Goal: Task Accomplishment & Management: Manage account settings

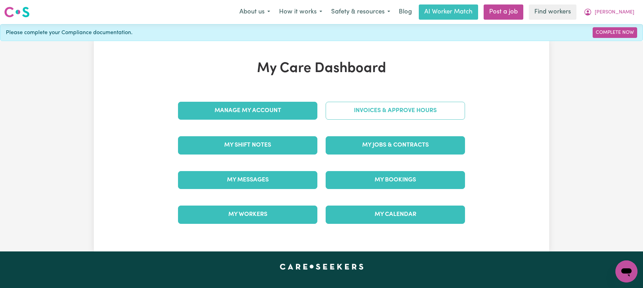
click at [349, 112] on link "Invoices & Approve Hours" at bounding box center [395, 111] width 139 height 18
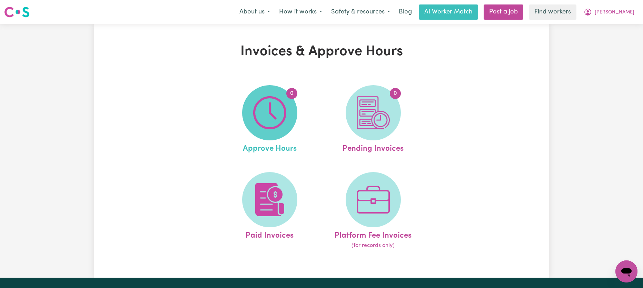
click at [284, 115] on img at bounding box center [269, 112] width 33 height 33
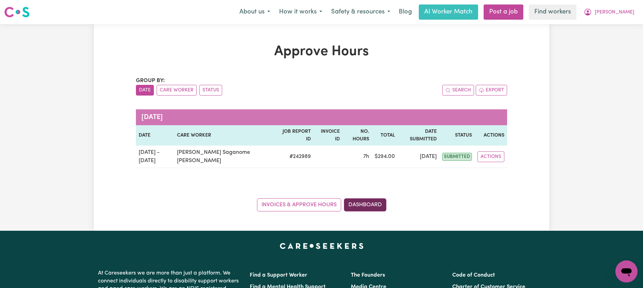
click at [368, 199] on link "Dashboard" at bounding box center [365, 205] width 42 height 13
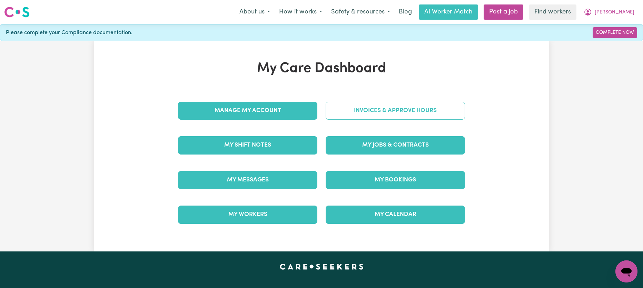
click at [351, 106] on link "Invoices & Approve Hours" at bounding box center [395, 111] width 139 height 18
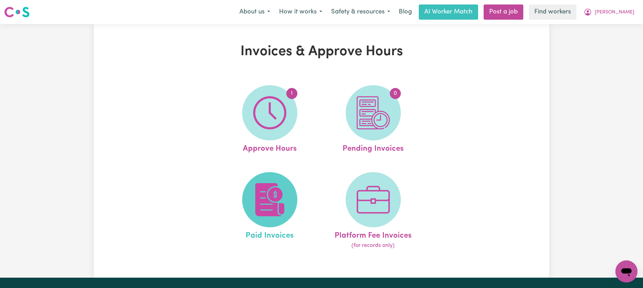
click at [283, 198] on img at bounding box center [269, 199] width 33 height 33
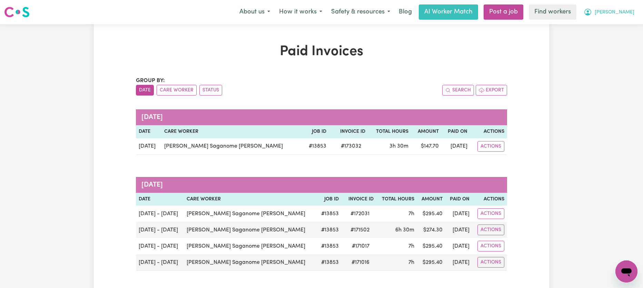
click at [615, 10] on button "[PERSON_NAME]" at bounding box center [610, 12] width 60 height 14
click at [602, 27] on link "My Dashboard" at bounding box center [611, 26] width 55 height 13
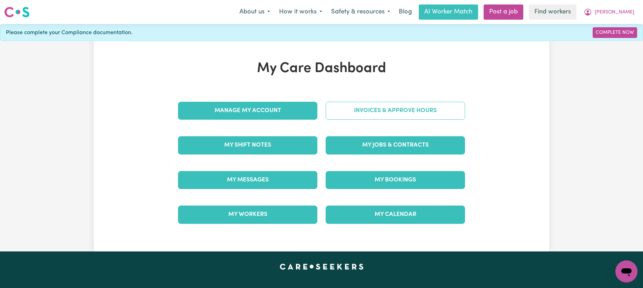
click at [352, 106] on link "Invoices & Approve Hours" at bounding box center [395, 111] width 139 height 18
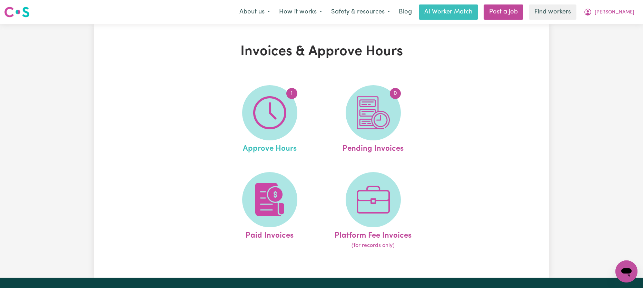
click at [225, 135] on link "1 Approve Hours" at bounding box center [269, 120] width 99 height 70
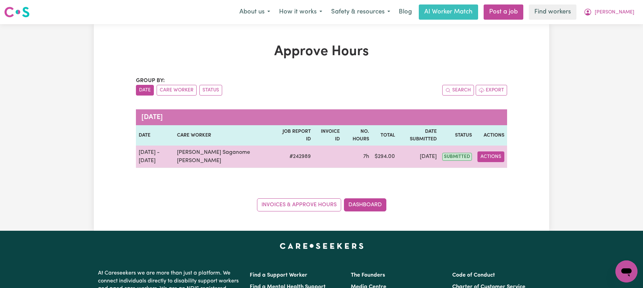
click at [492, 152] on button "Actions" at bounding box center [491, 157] width 27 height 11
click at [496, 166] on link "View Job Report" at bounding box center [508, 173] width 59 height 14
select select "pm"
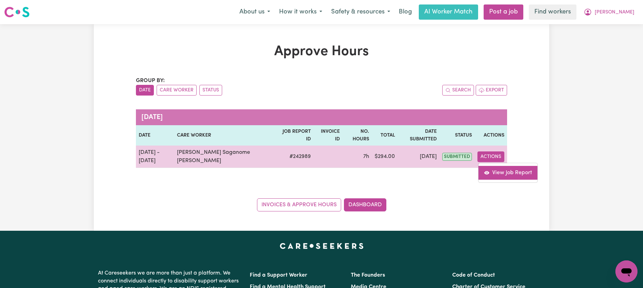
select select "pm"
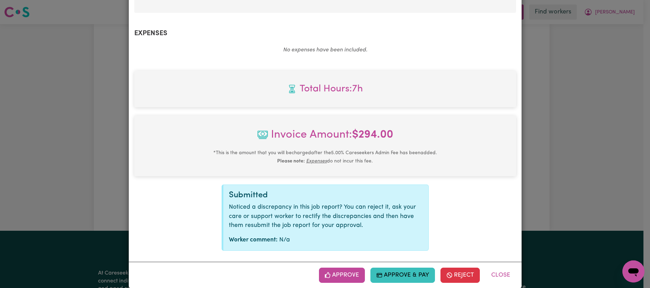
scroll to position [338, 0]
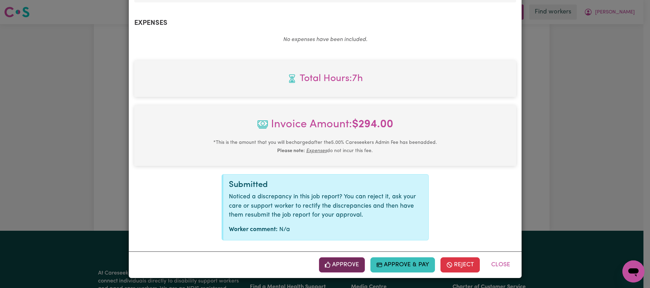
click at [337, 267] on button "Approve" at bounding box center [342, 265] width 46 height 15
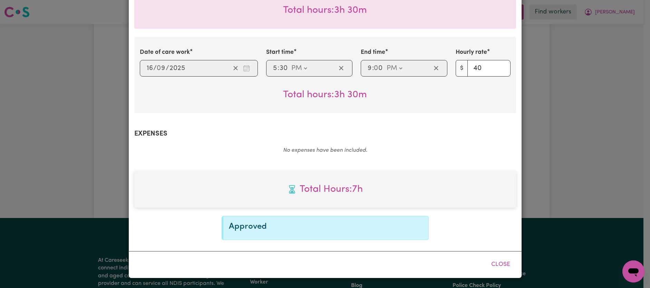
scroll to position [226, 0]
